Goal: Task Accomplishment & Management: Use online tool/utility

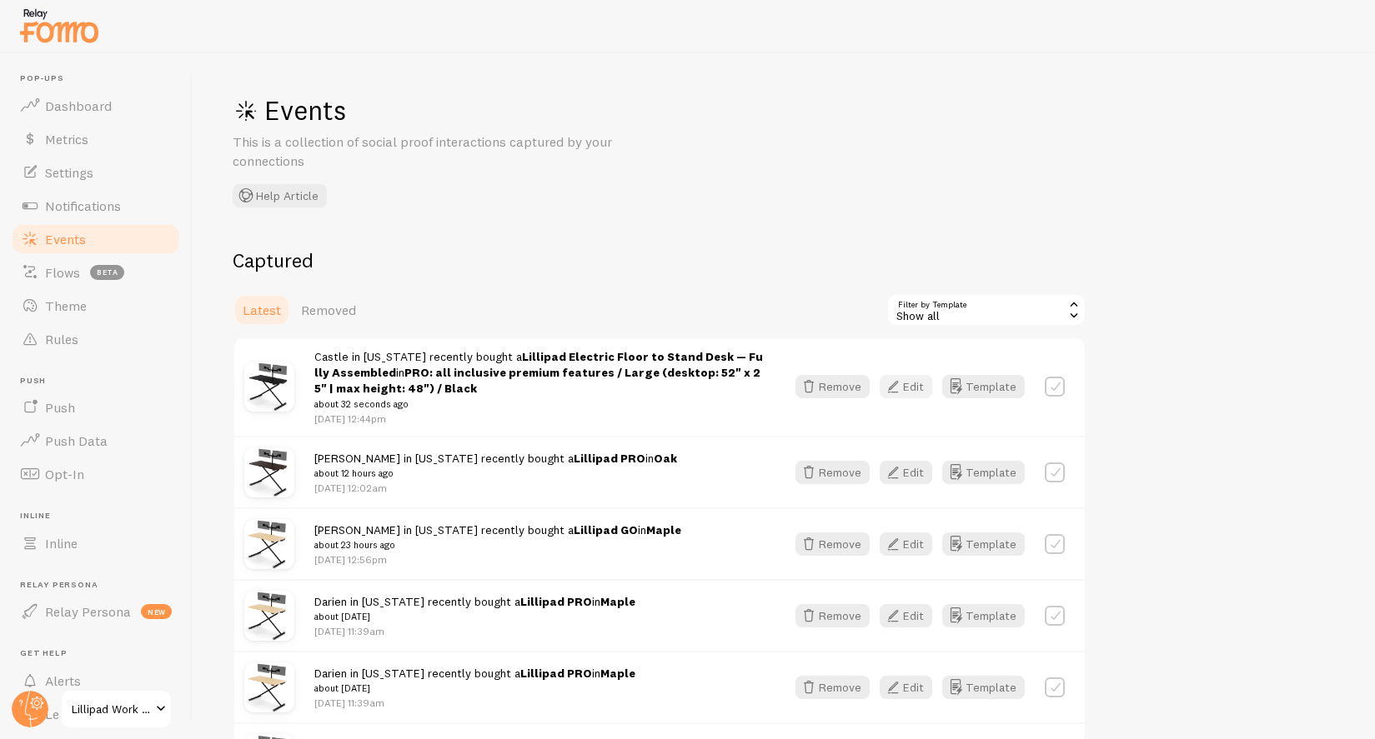
click at [918, 396] on button "Edit" at bounding box center [905, 386] width 53 height 23
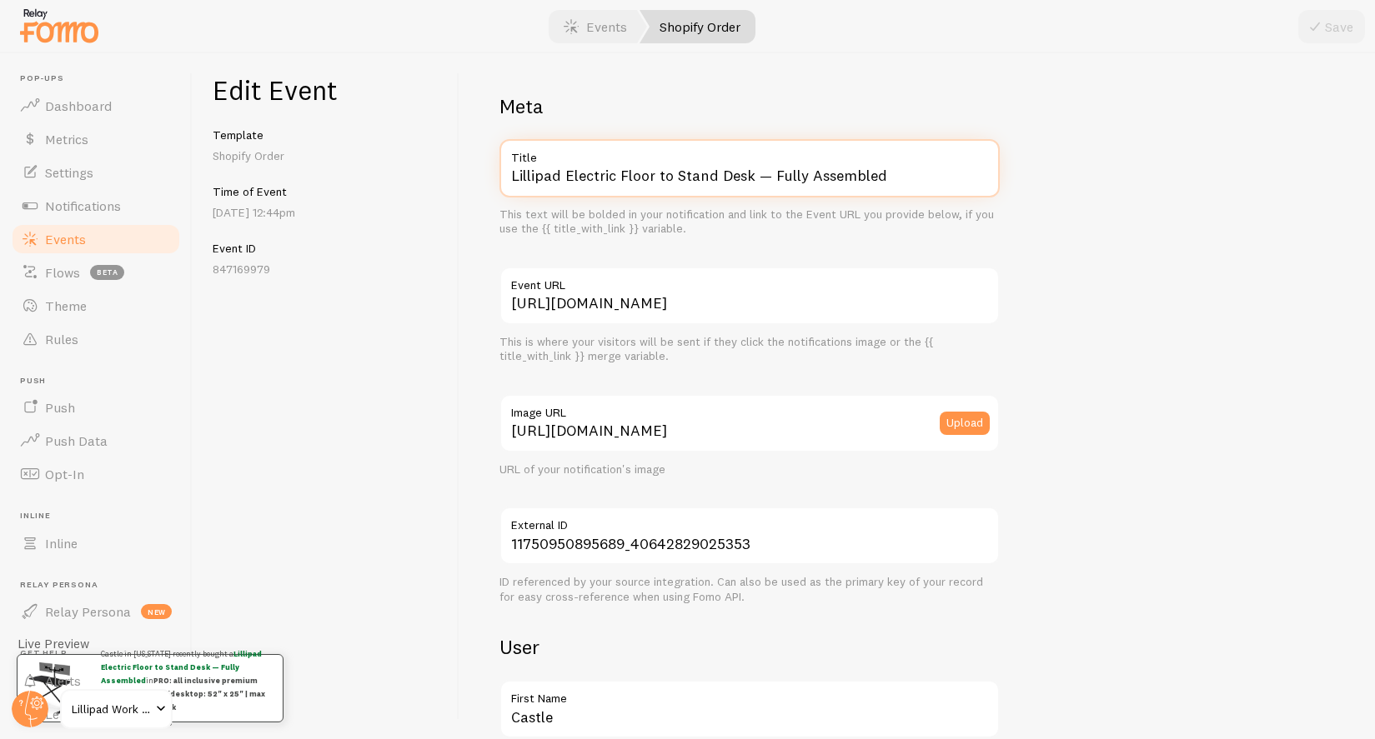
drag, startPoint x: 565, startPoint y: 179, endPoint x: 716, endPoint y: 203, distance: 152.8
click at [716, 203] on div "Lillipad Electric Floor to Stand Desk — Fully Assembled Title This text will be…" at bounding box center [749, 188] width 500 height 98
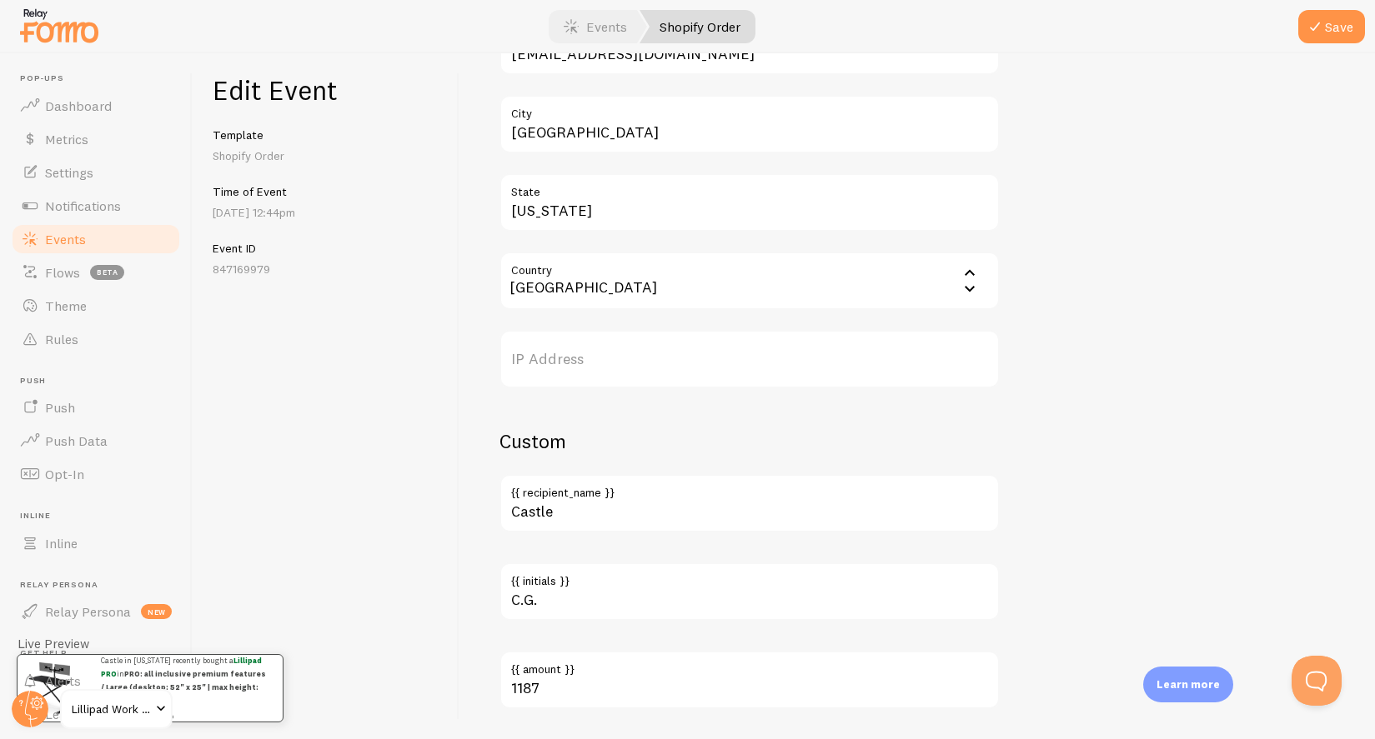
scroll to position [880, 0]
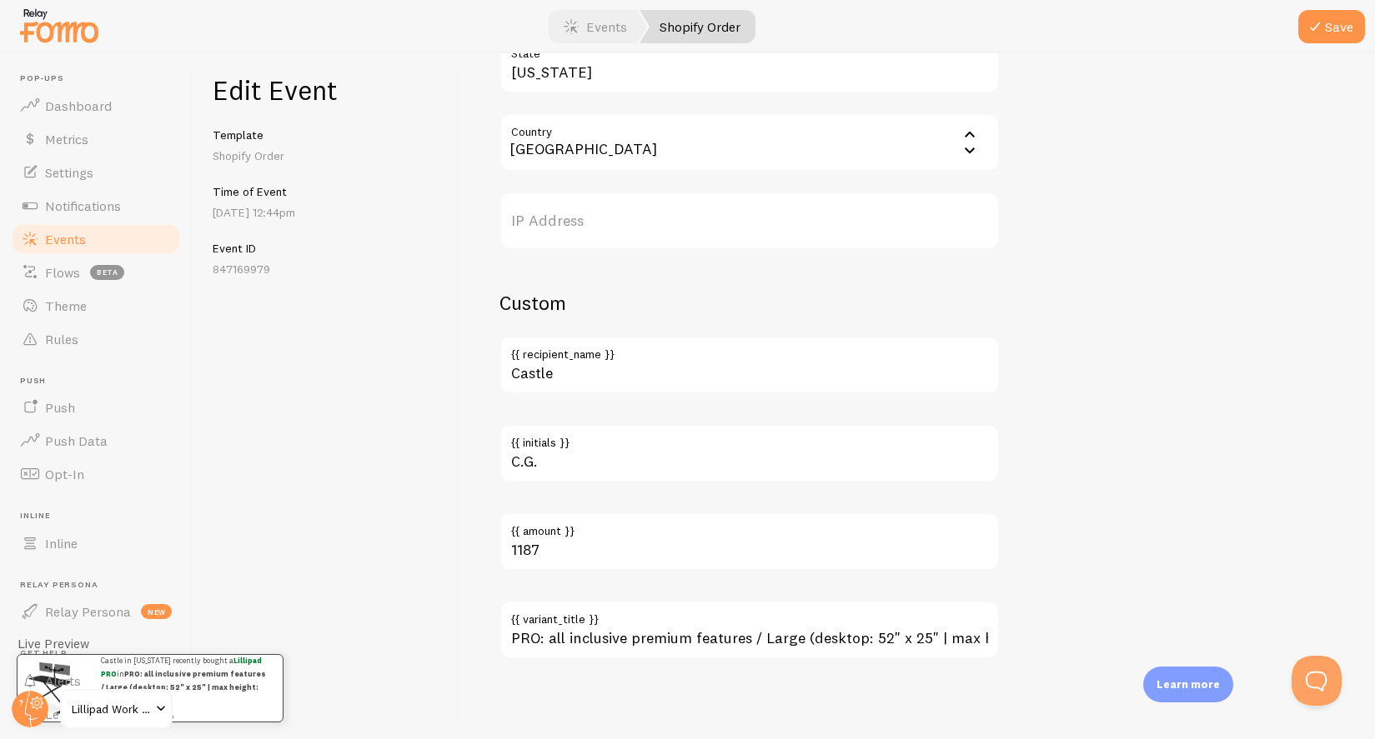
type input "Lillipad PRO"
click at [699, 639] on input "PRO: all inclusive premium features / Large (desktop: 52" x 25" | max height: 4…" at bounding box center [749, 630] width 500 height 58
click at [697, 641] on input "PRO: all inclusive premium features / Large (desktop: 52" x 25" | max height: 4…" at bounding box center [749, 630] width 500 height 58
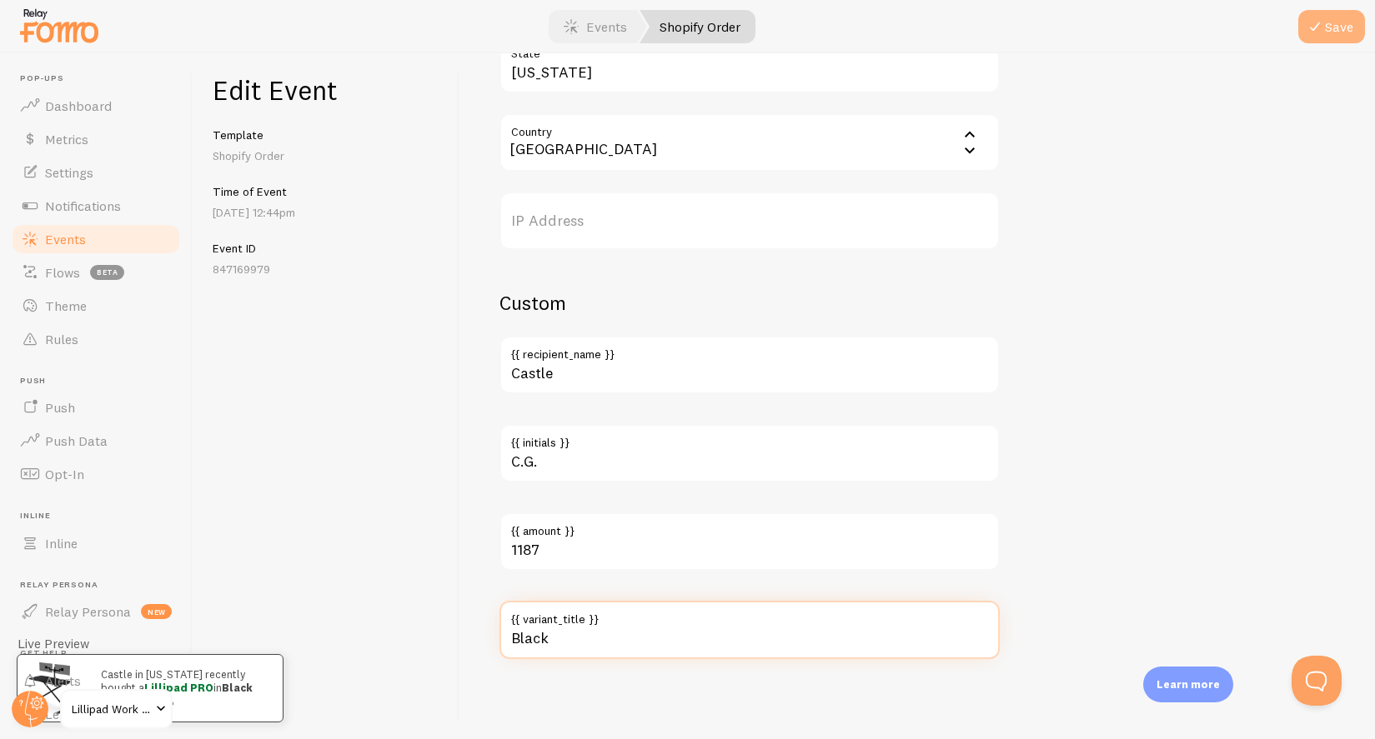
type input "Black"
click at [1320, 27] on icon "submit" at bounding box center [1315, 27] width 20 height 20
